Goal: Information Seeking & Learning: Learn about a topic

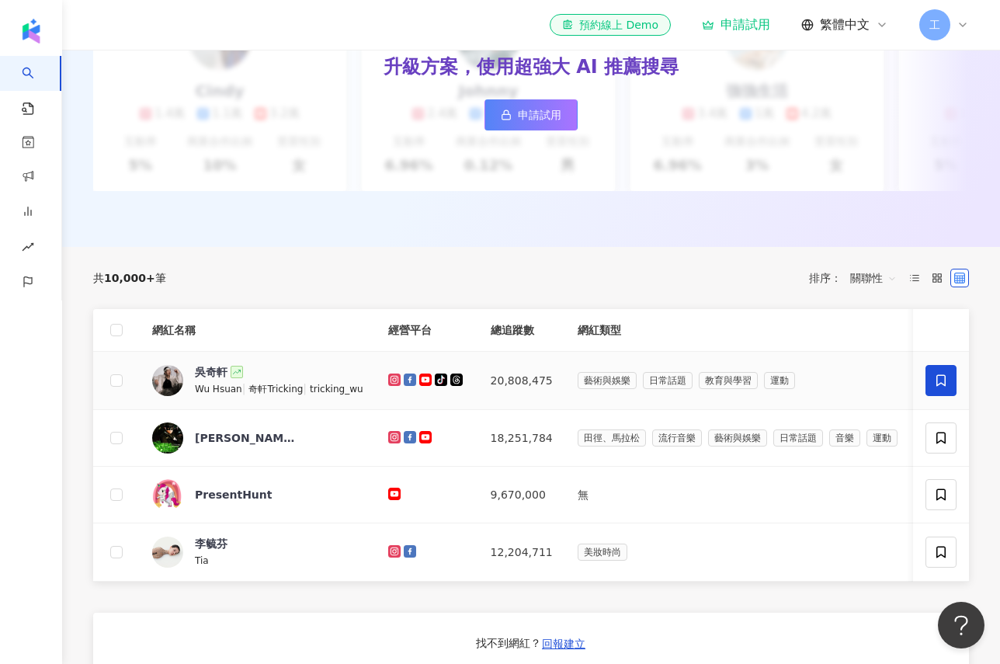
scroll to position [138, 0]
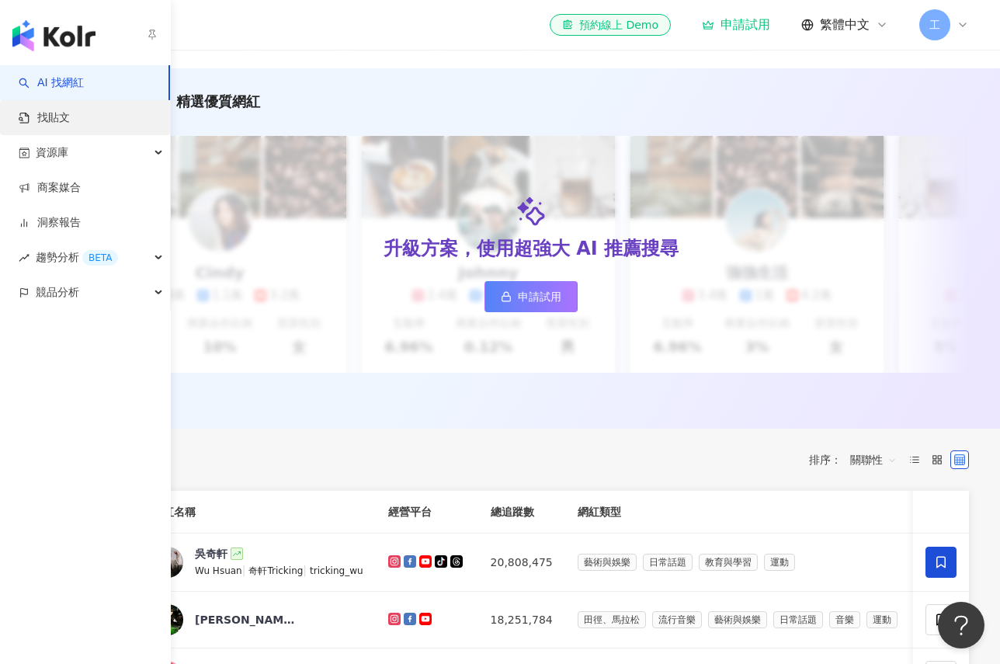
click at [70, 123] on link "找貼文" at bounding box center [44, 118] width 51 height 16
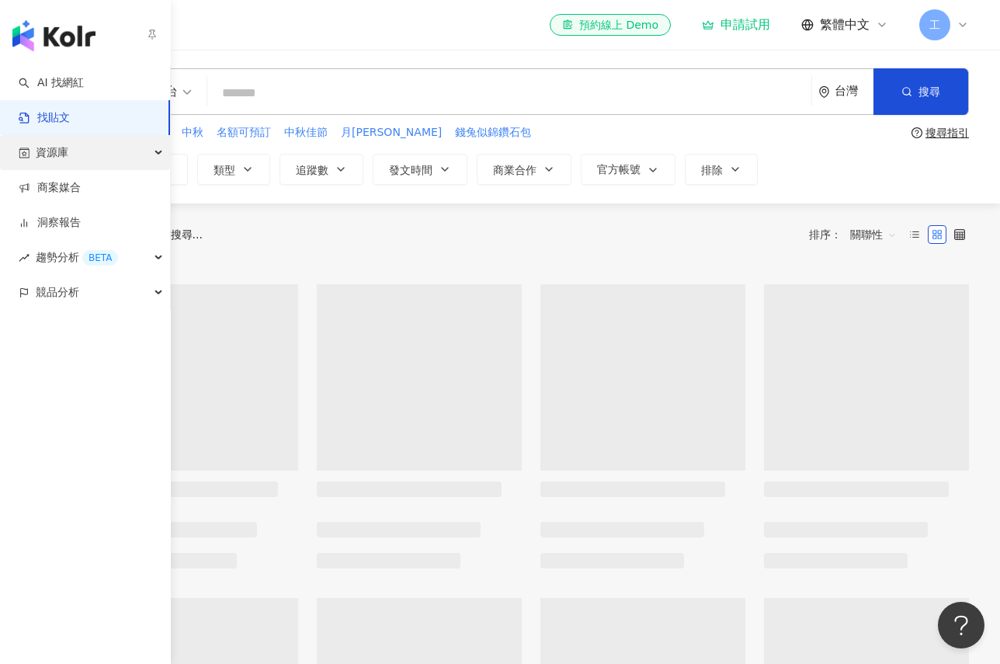
click at [46, 160] on span "資源庫" at bounding box center [52, 152] width 33 height 35
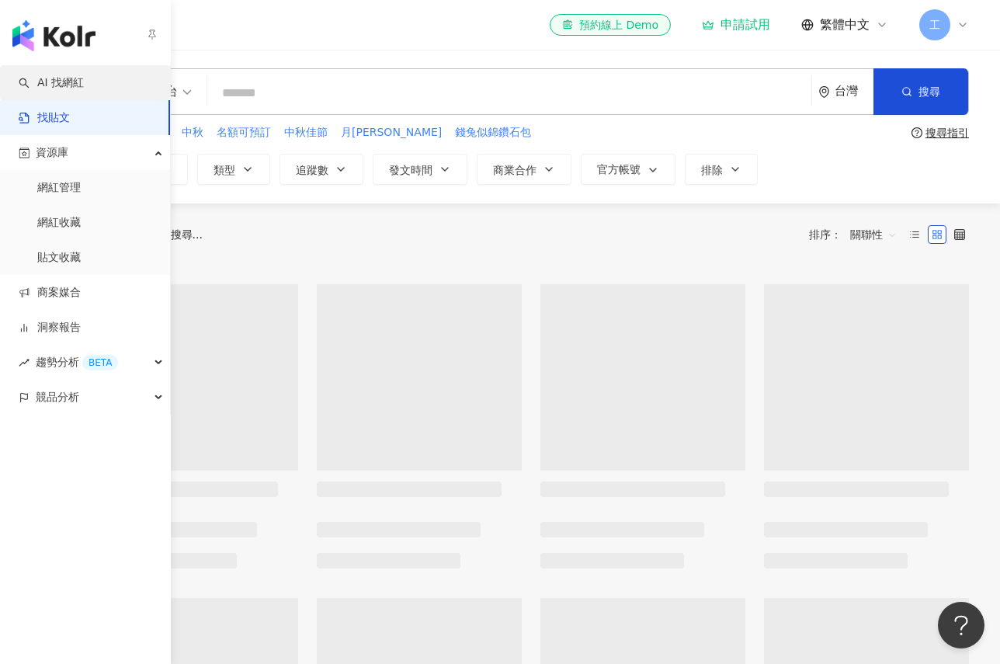
click at [81, 91] on link "AI 找網紅" at bounding box center [51, 83] width 65 height 16
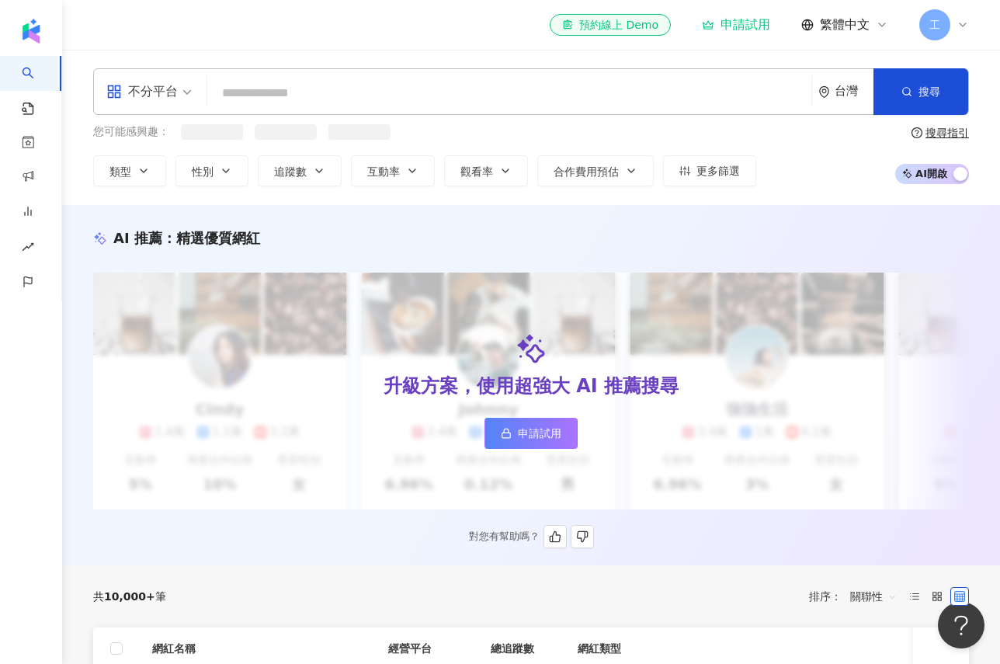
scroll to position [590, 0]
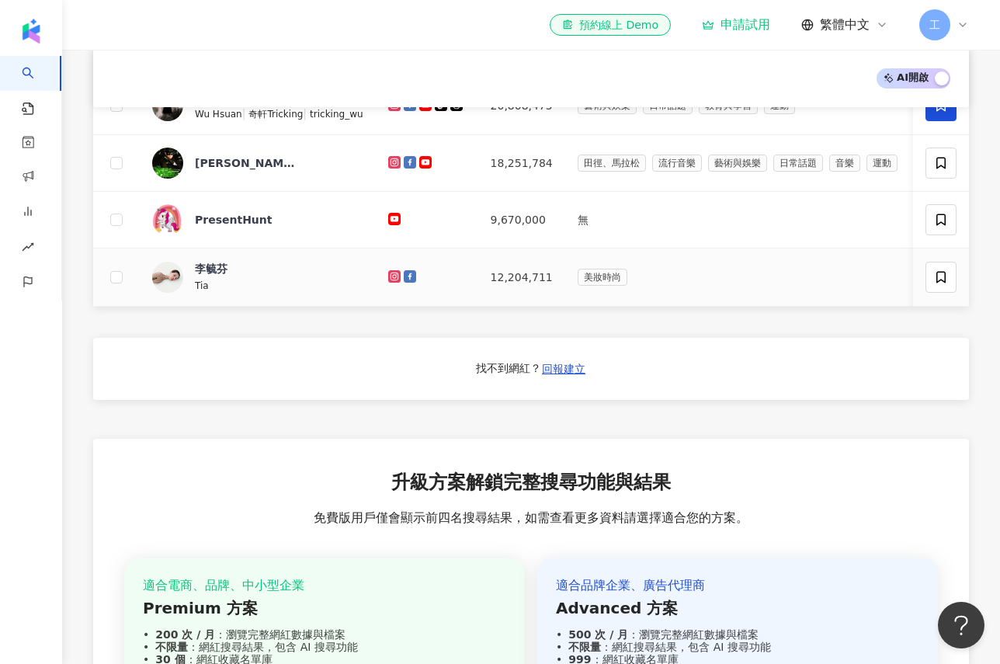
click at [222, 266] on td "李毓芬 Tia" at bounding box center [258, 278] width 236 height 58
click at [236, 228] on div "PresentHunt" at bounding box center [234, 220] width 78 height 16
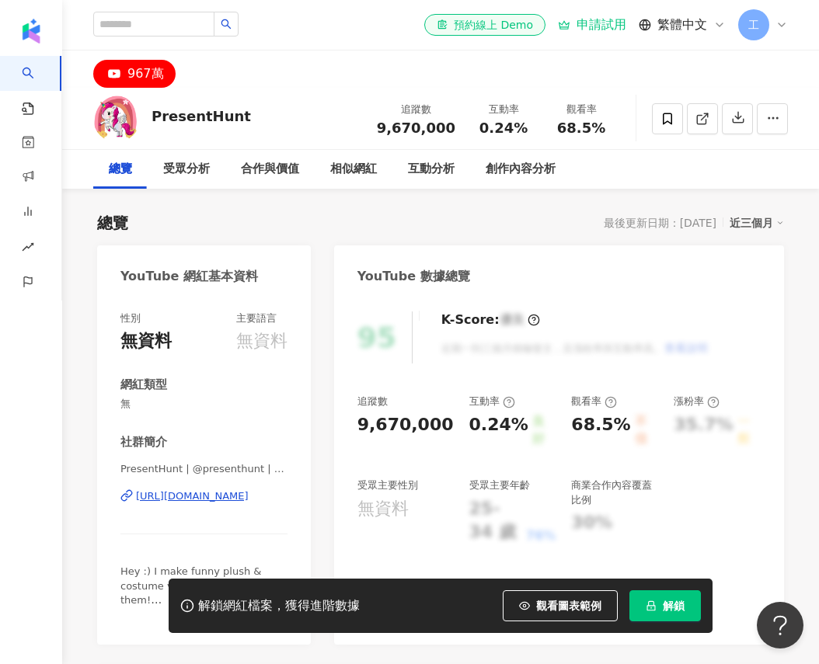
drag, startPoint x: 808, startPoint y: 481, endPoint x: 666, endPoint y: 582, distance: 175.0
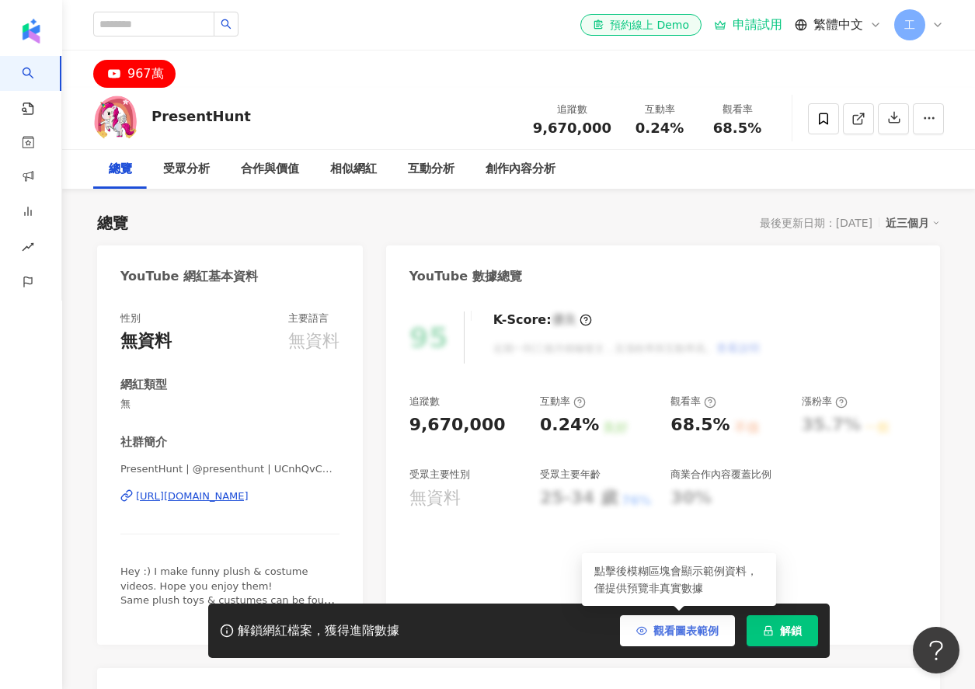
click at [457, 634] on span "觀看圖表範例" at bounding box center [685, 630] width 65 height 12
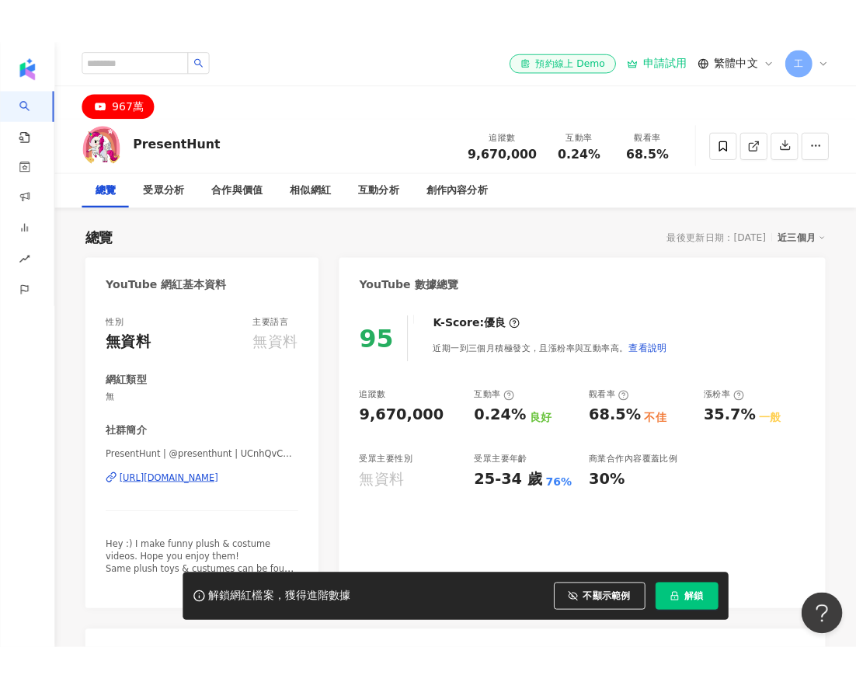
scroll to position [176, 0]
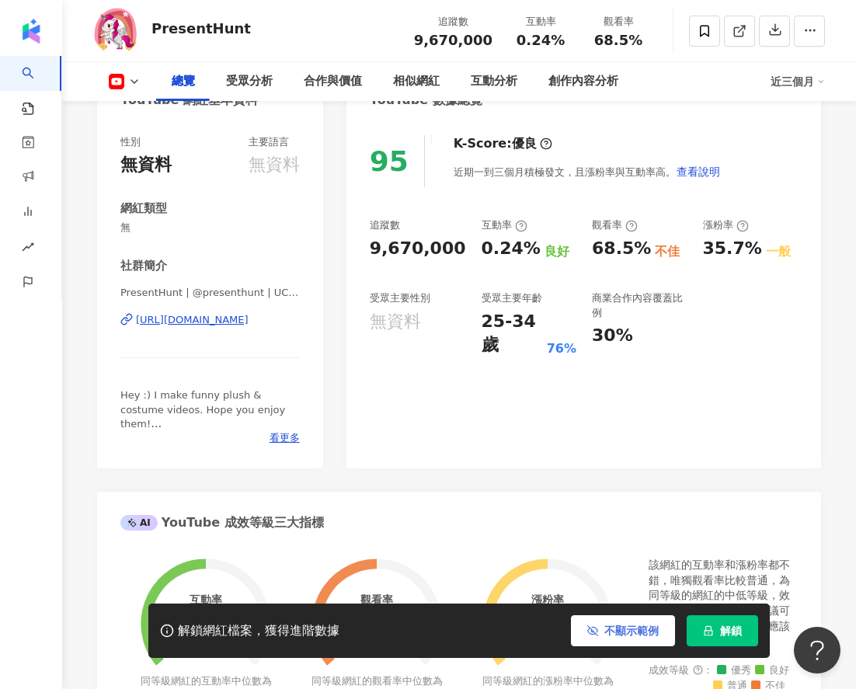
drag, startPoint x: 660, startPoint y: 518, endPoint x: 673, endPoint y: 638, distance: 120.3
click at [457, 638] on button "不顯示範例" at bounding box center [623, 630] width 104 height 31
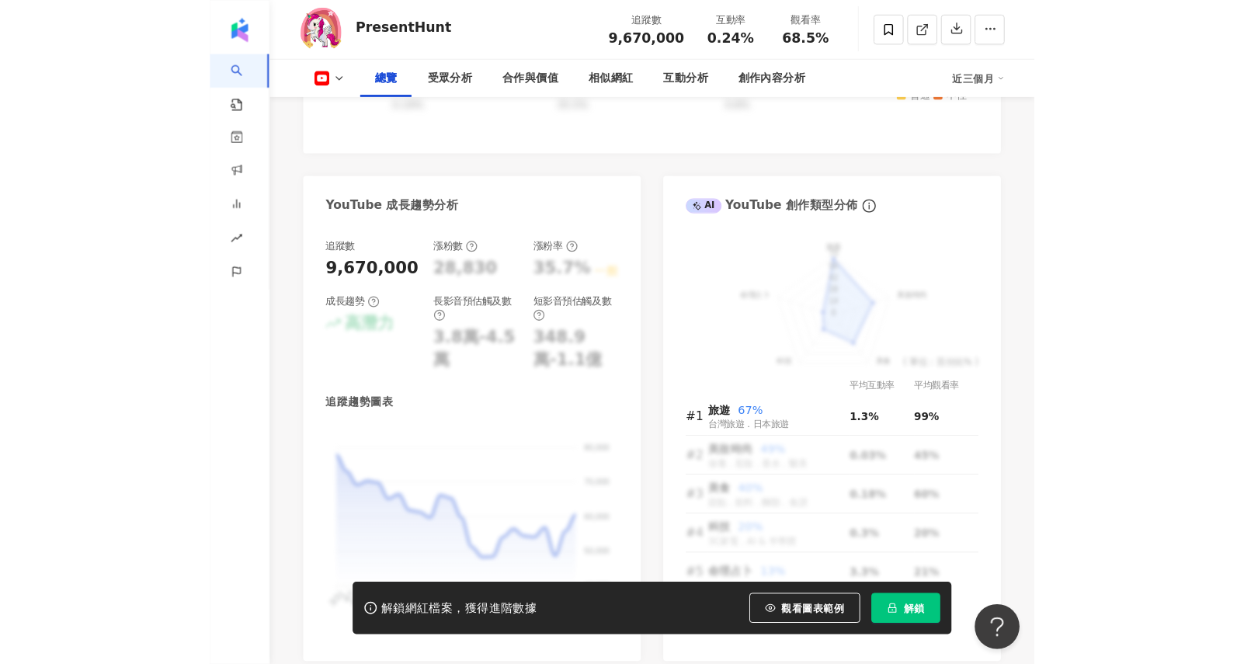
scroll to position [857, 0]
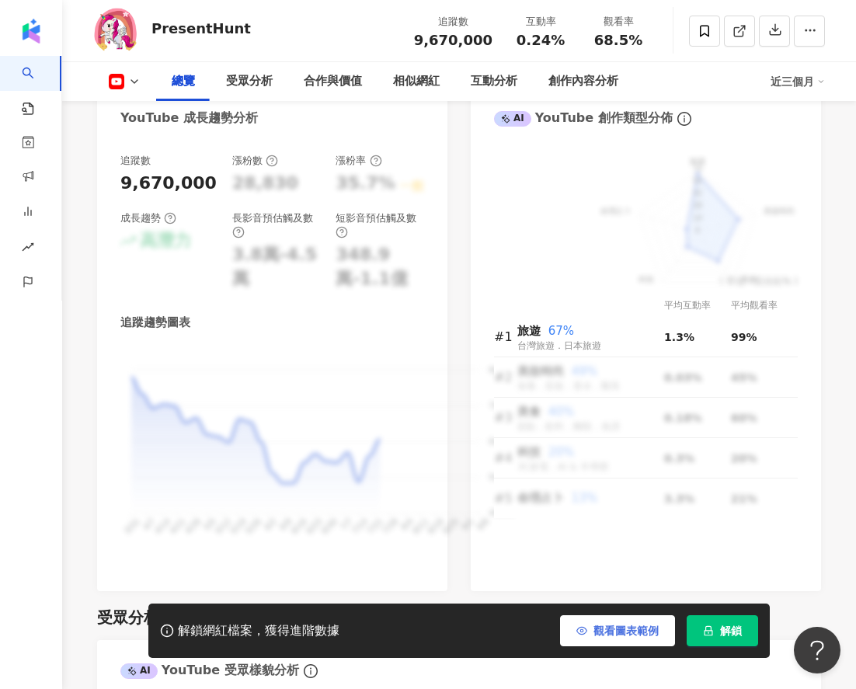
click at [457, 627] on span "觀看圖表範例" at bounding box center [625, 630] width 65 height 12
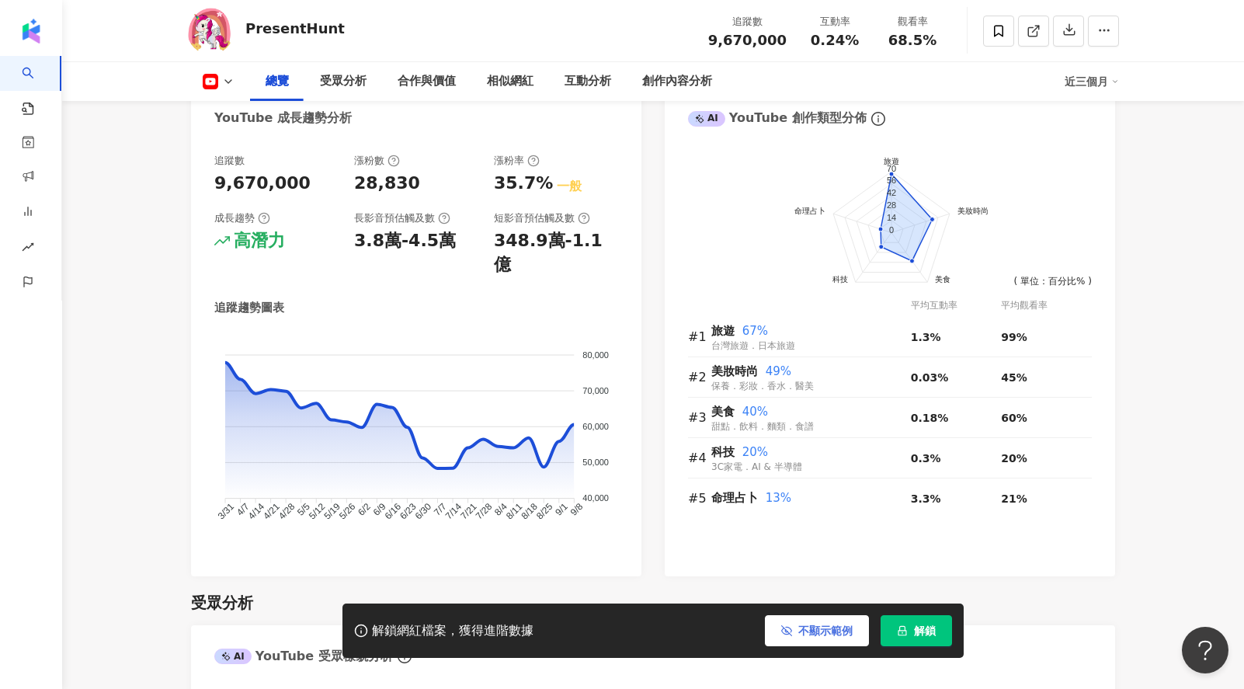
click at [457, 632] on span "不顯示範例" at bounding box center [825, 630] width 54 height 12
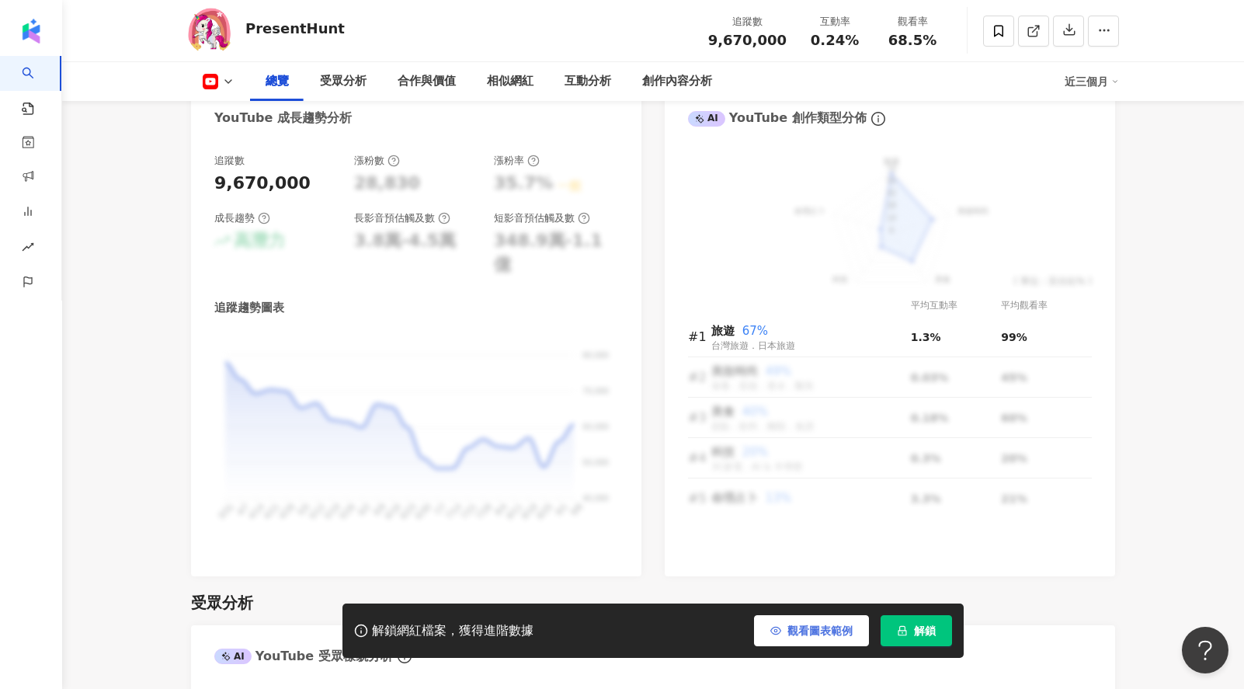
click at [457, 631] on span "觀看圖表範例" at bounding box center [819, 630] width 65 height 12
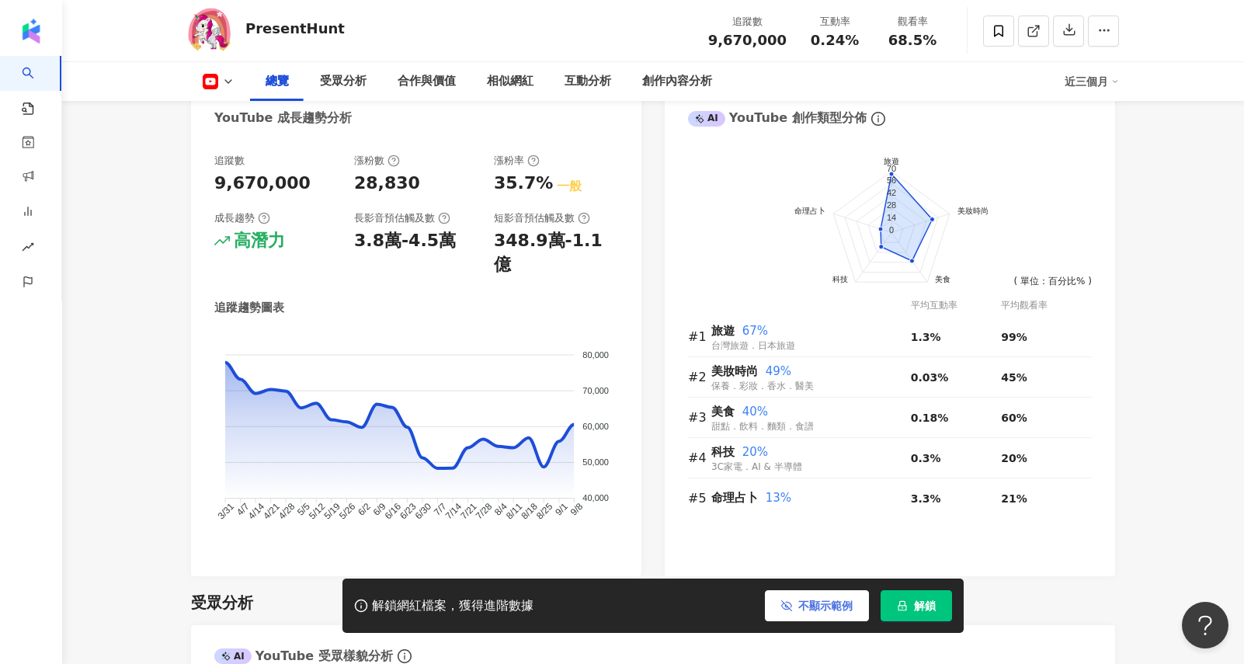
click at [457, 617] on button "不顯示範例" at bounding box center [817, 605] width 104 height 31
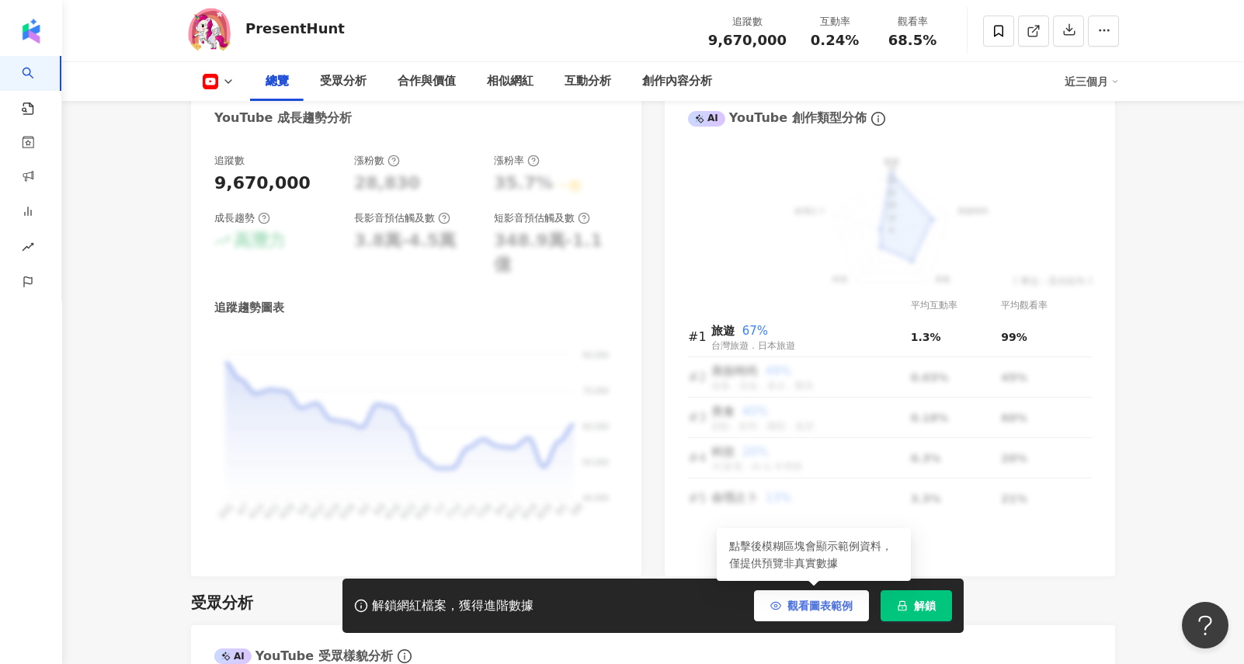
click at [457, 607] on span "觀看圖表範例" at bounding box center [819, 606] width 65 height 12
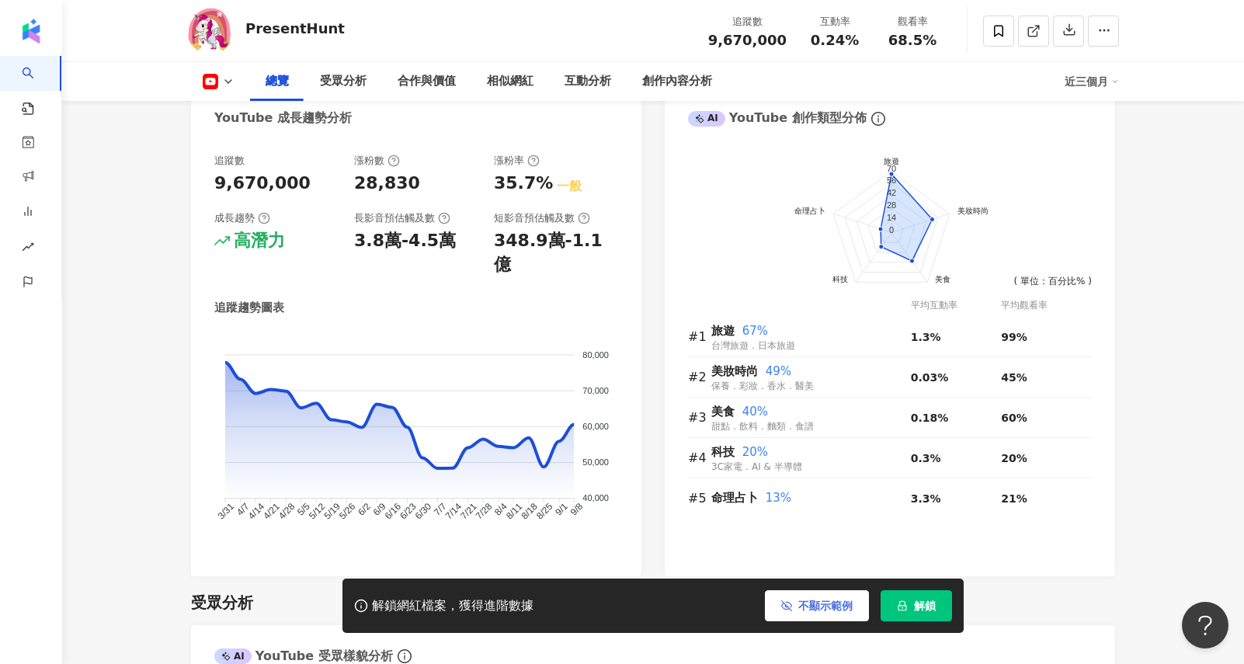
click at [457, 611] on span "不顯示範例" at bounding box center [825, 606] width 54 height 12
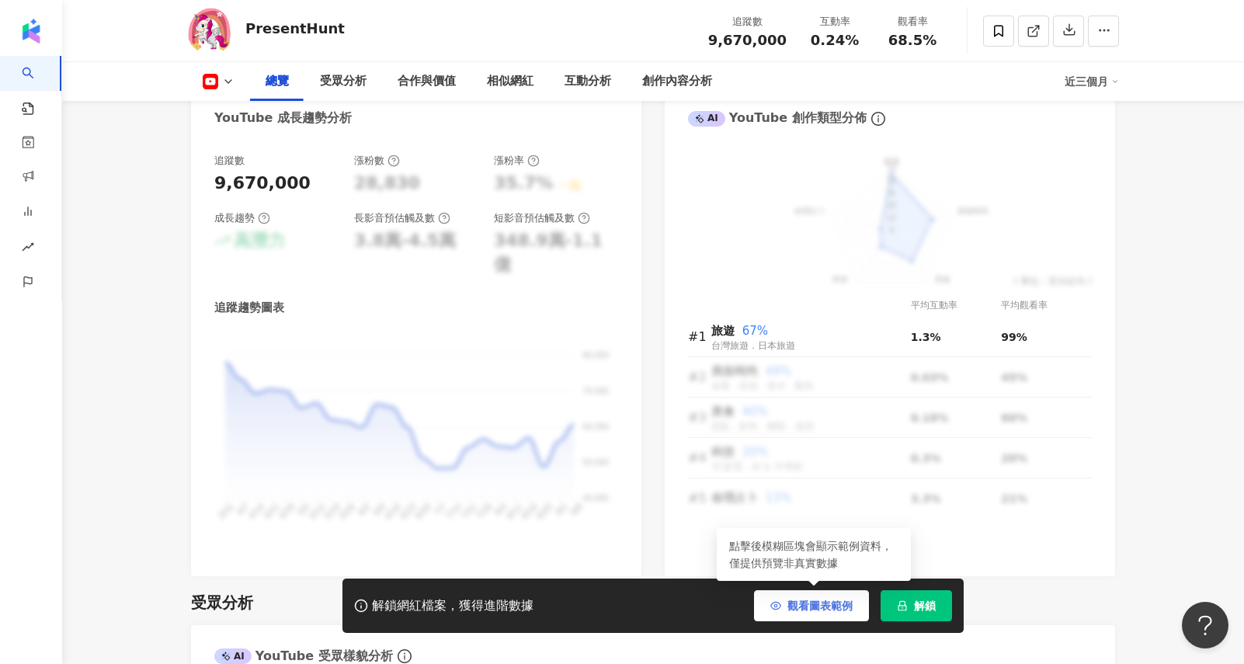
click at [457, 608] on span "觀看圖表範例" at bounding box center [819, 606] width 65 height 12
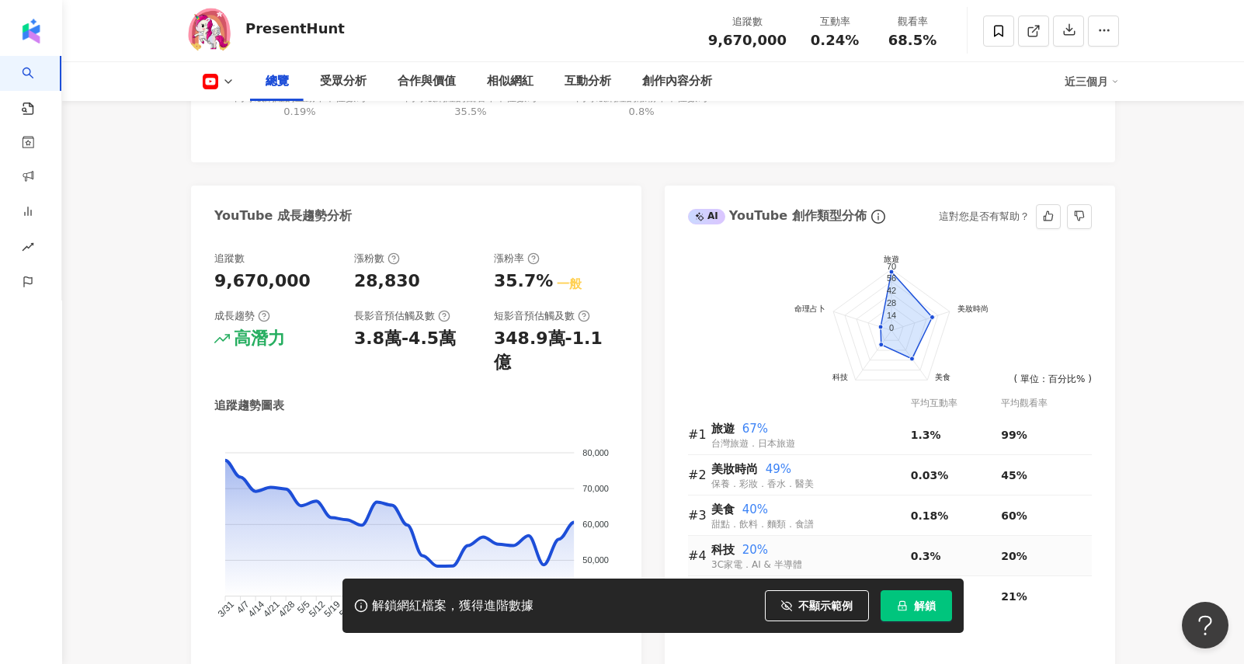
scroll to position [680, 0]
